Goal: Find specific page/section: Find specific page/section

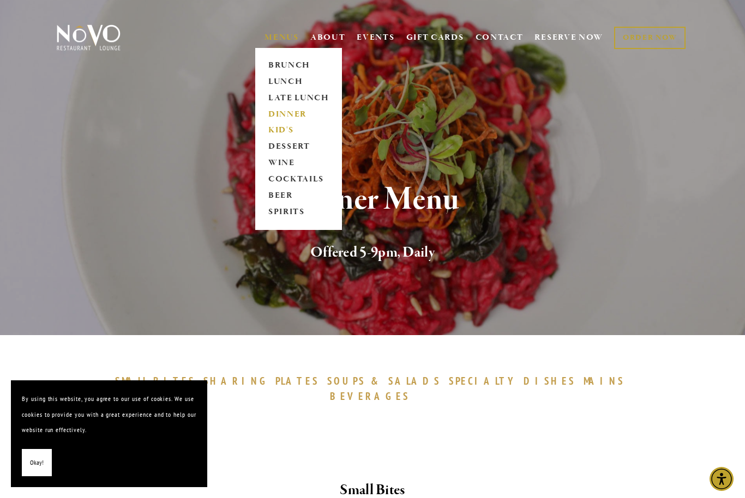
click at [284, 135] on link "KID'S" at bounding box center [298, 131] width 68 height 16
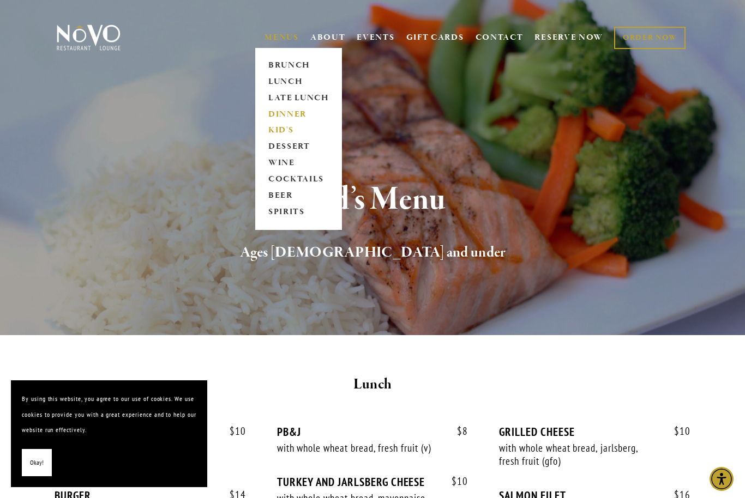
click at [292, 113] on link "DINNER" at bounding box center [298, 114] width 68 height 16
